Goal: Task Accomplishment & Management: Manage account settings

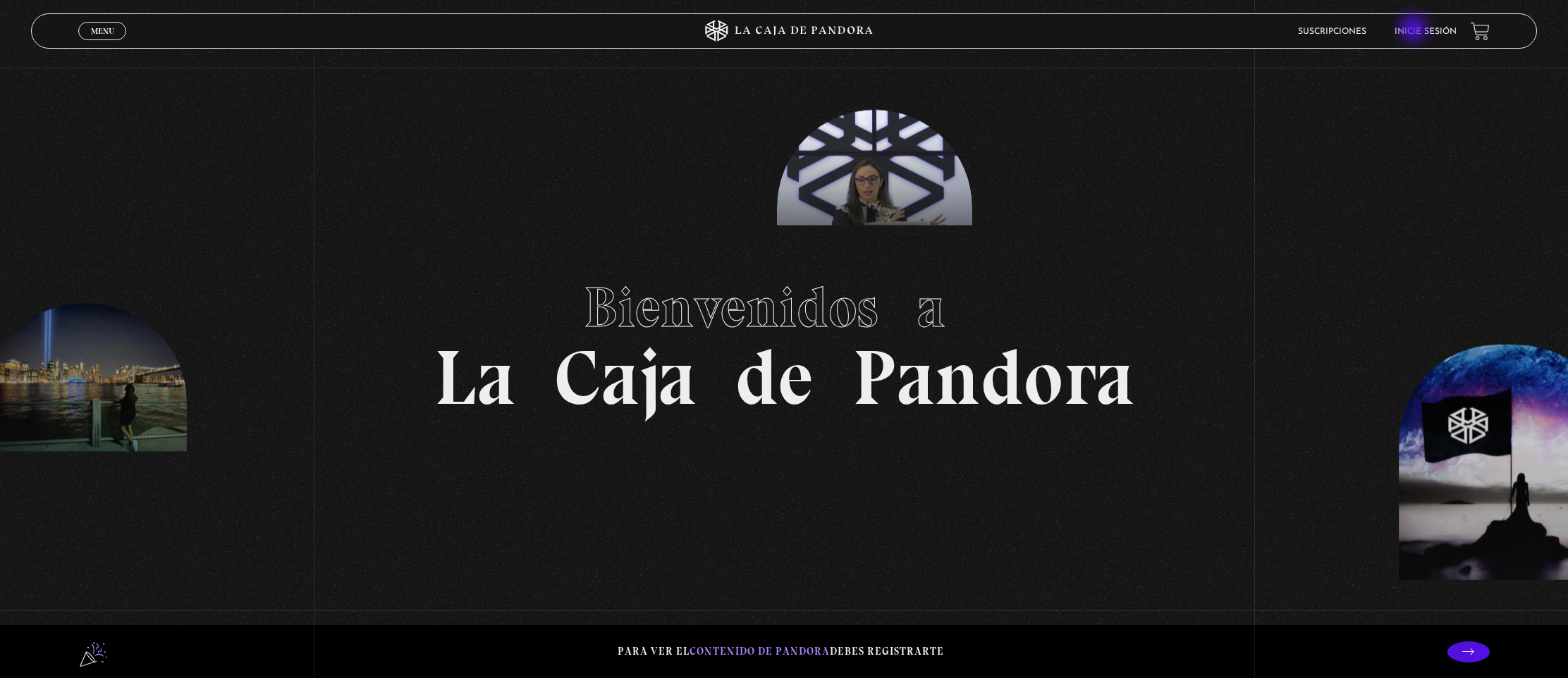
click at [1417, 31] on link "Inicie sesión" at bounding box center [1425, 31] width 62 height 8
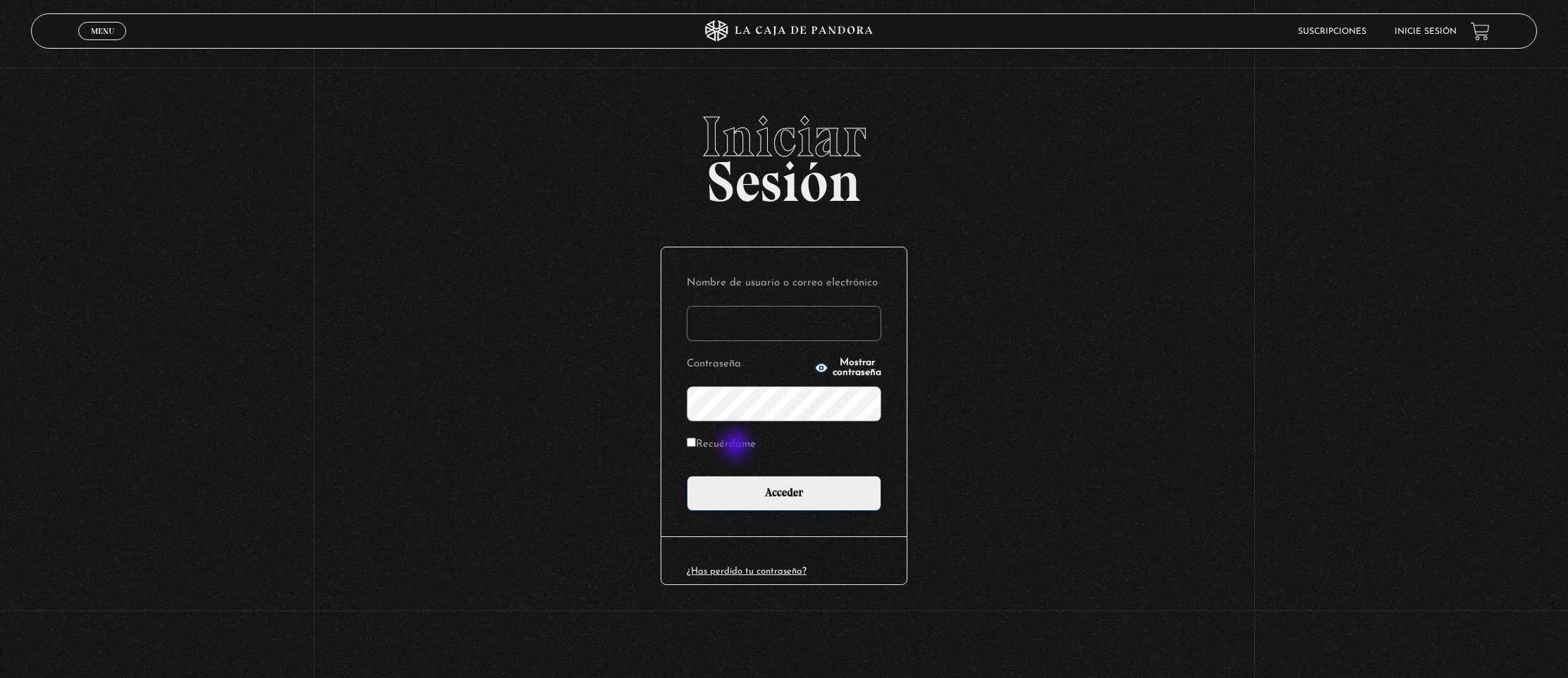
type input "meliblobo@gmail.com"
click at [737, 445] on label "Recuérdame" at bounding box center [721, 445] width 69 height 22
click at [696, 445] on input "Recuérdame" at bounding box center [691, 442] width 9 height 9
checkbox input "true"
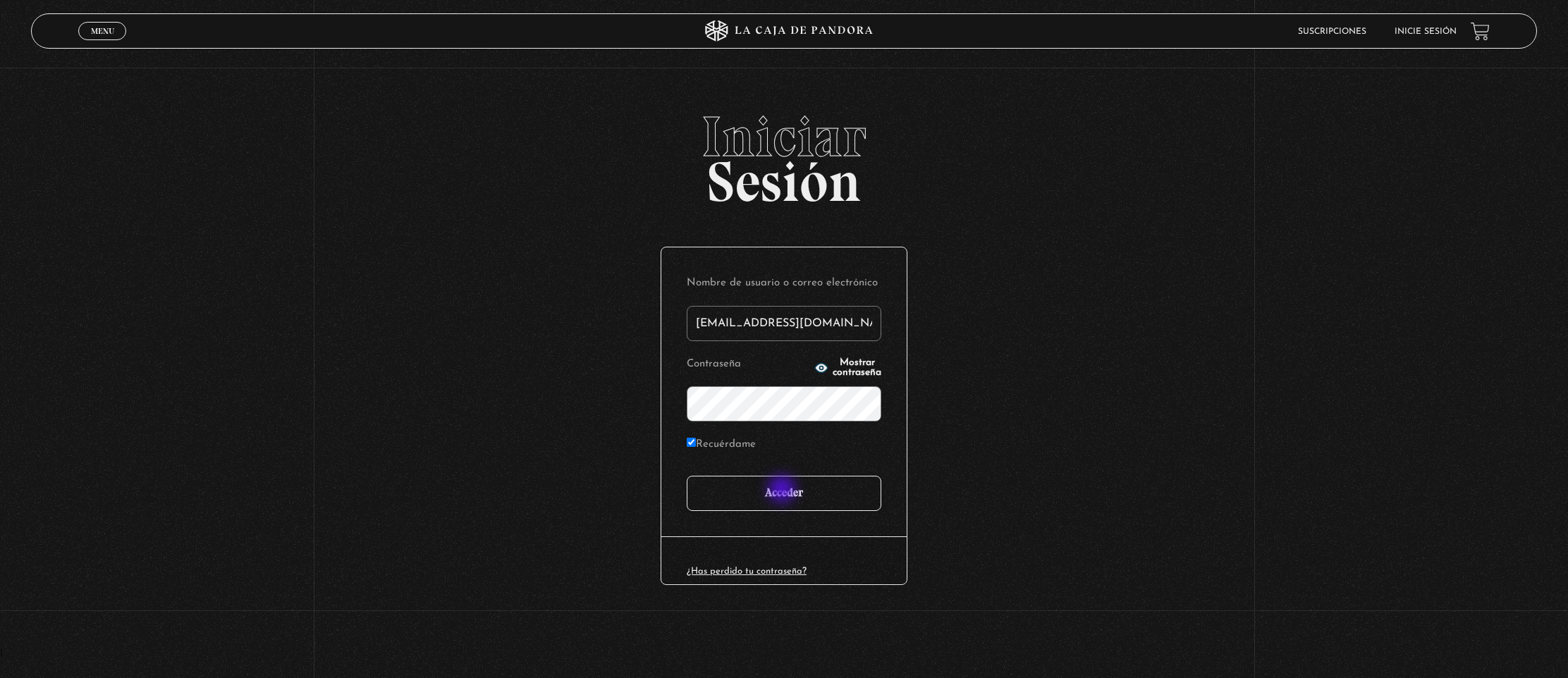
click at [784, 490] on input "Acceder" at bounding box center [784, 494] width 194 height 36
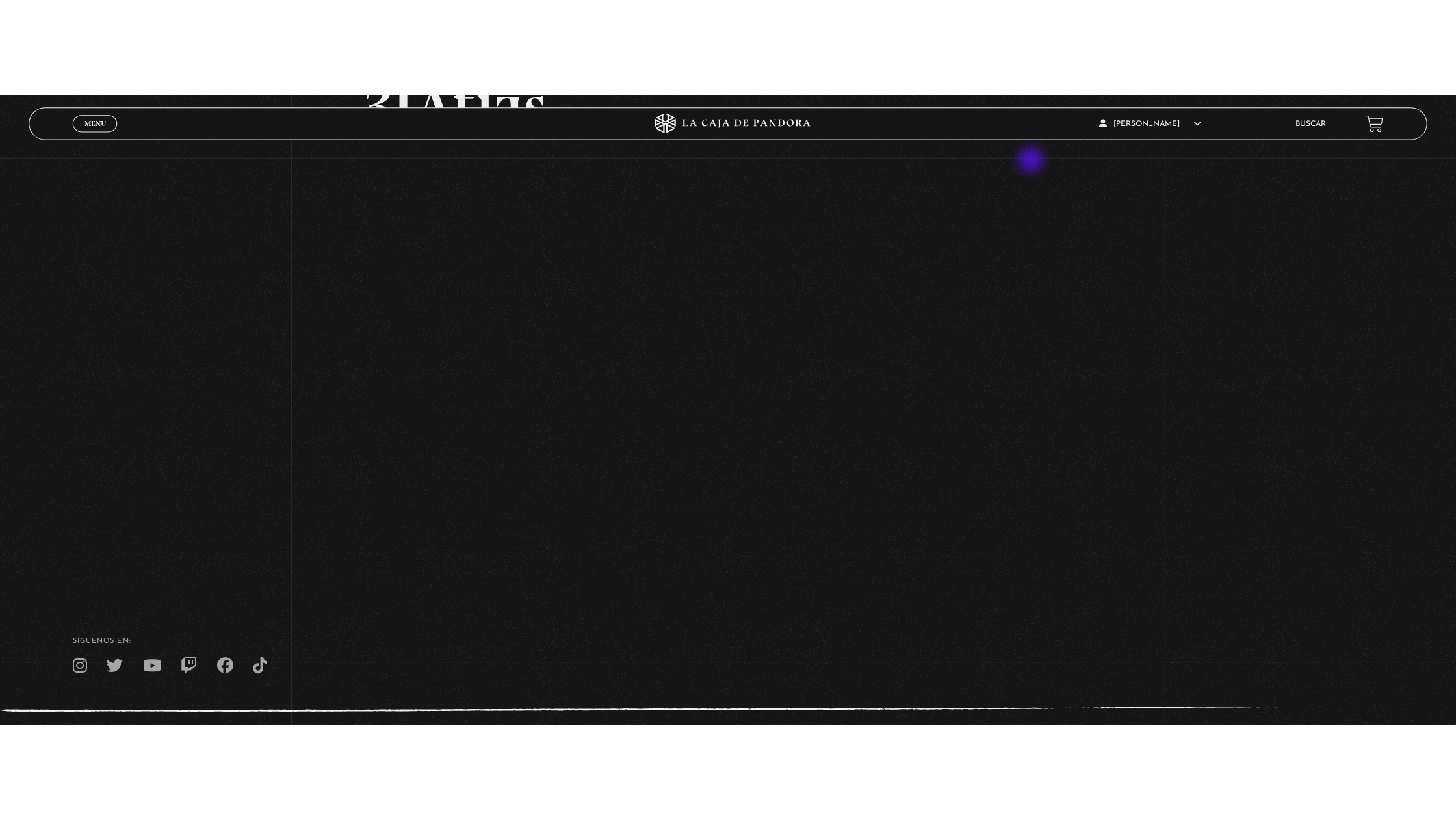
scroll to position [85, 0]
